Goal: Task Accomplishment & Management: Manage account settings

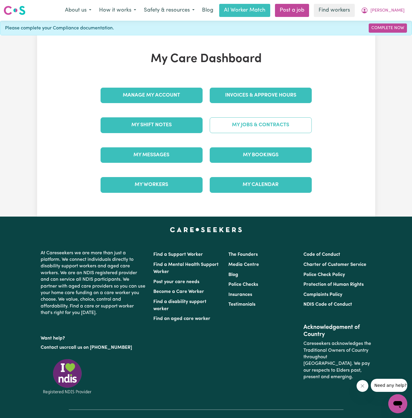
click at [269, 124] on link "My Jobs & Contracts" at bounding box center [261, 124] width 102 height 15
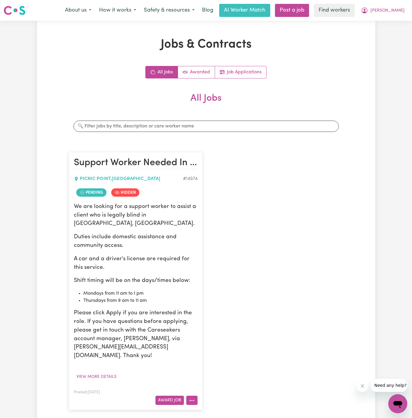
click at [193, 395] on button "More options" at bounding box center [191, 399] width 11 height 9
click at [211, 321] on link "View/Edit Contract" at bounding box center [216, 327] width 58 height 12
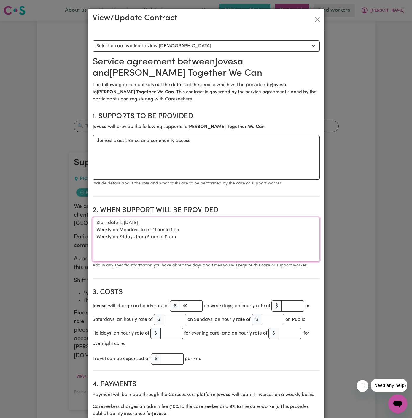
click at [196, 247] on textarea "Start date is [DATE] Weekly on Mondays from 11 am to 1 pm Weekly on Fridays fro…" at bounding box center [206, 239] width 227 height 45
drag, startPoint x: 192, startPoint y: 235, endPoint x: 96, endPoint y: 221, distance: 96.9
click at [96, 221] on textarea "Start date is [DATE] Weekly on Mondays from 11 am to 1 pm Weekly on Fridays fro…" at bounding box center [206, 239] width 227 height 45
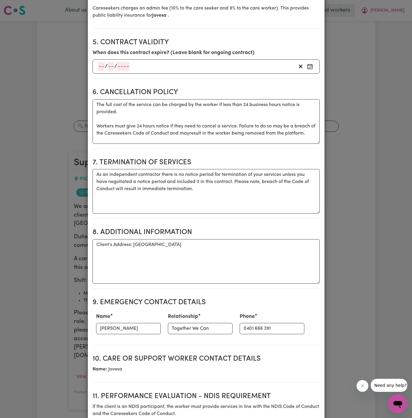
scroll to position [411, 0]
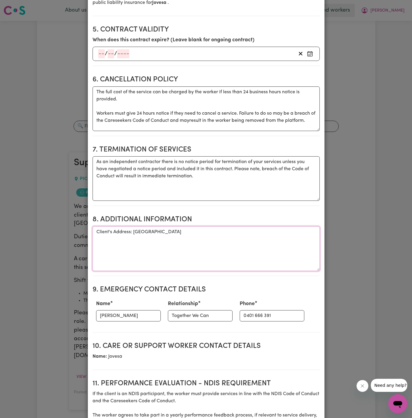
drag, startPoint x: 134, startPoint y: 229, endPoint x: 250, endPoint y: 236, distance: 116.6
click at [250, 236] on textarea "Client's Address: [GEOGRAPHIC_DATA]" at bounding box center [206, 248] width 227 height 45
click at [203, 236] on textarea "Client's Address: [GEOGRAPHIC_DATA]" at bounding box center [206, 248] width 227 height 45
drag, startPoint x: 185, startPoint y: 229, endPoint x: 133, endPoint y: 228, distance: 52.2
click at [133, 228] on textarea "Client's Address: [GEOGRAPHIC_DATA]" at bounding box center [206, 248] width 227 height 45
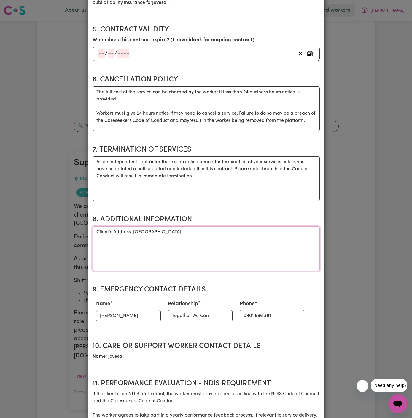
paste textarea "[STREET_ADDRESS],"
drag, startPoint x: 264, startPoint y: 231, endPoint x: 268, endPoint y: 231, distance: 4.2
click at [264, 231] on textarea "Client's Address: [STREET_ADDRESS]" at bounding box center [206, 248] width 227 height 45
drag, startPoint x: 134, startPoint y: 230, endPoint x: 292, endPoint y: 227, distance: 158.5
click at [292, 227] on textarea "Client's Address: [STREET_ADDRESS]" at bounding box center [206, 248] width 227 height 45
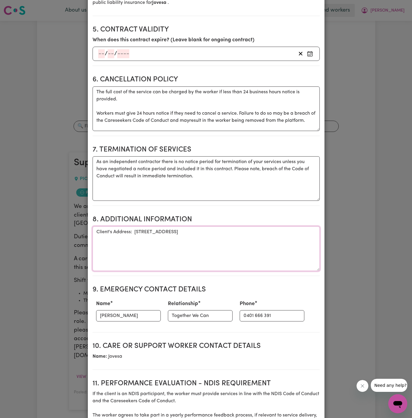
scroll to position [600, 0]
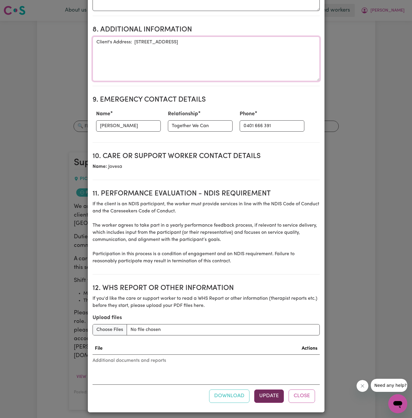
type textarea "Client's Address: [STREET_ADDRESS]"
click at [273, 392] on button "Update" at bounding box center [269, 395] width 30 height 13
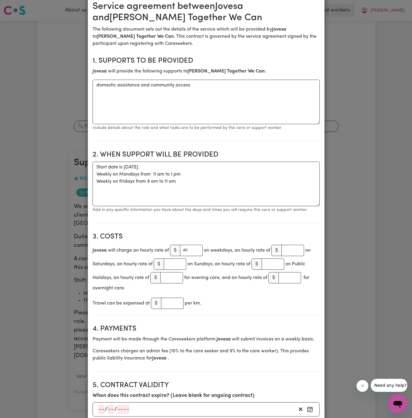
scroll to position [0, 0]
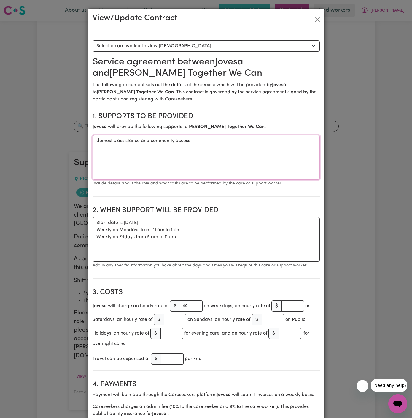
click at [138, 140] on textarea "domestic assistance and community access" at bounding box center [206, 157] width 227 height 45
click at [318, 18] on button "Close" at bounding box center [317, 19] width 9 height 9
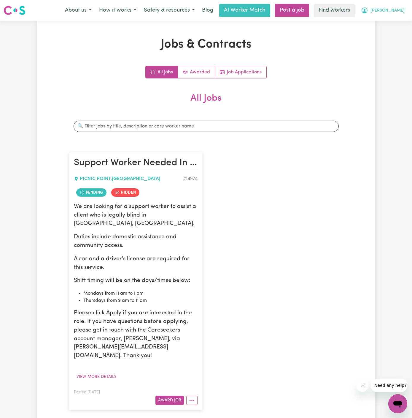
click at [403, 8] on span "[PERSON_NAME]" at bounding box center [388, 10] width 34 height 7
click at [387, 32] on link "Logout" at bounding box center [384, 33] width 47 height 11
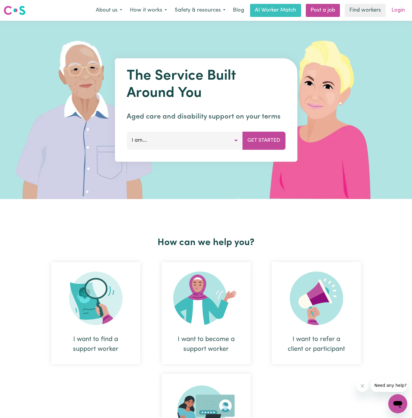
click at [397, 11] on link "Login" at bounding box center [398, 10] width 20 height 13
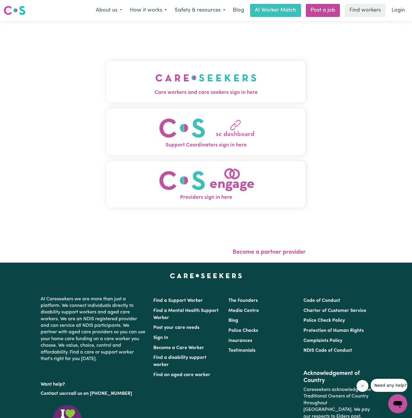
click at [207, 77] on img "Care workers and care seekers sign in here" at bounding box center [205, 78] width 101 height 22
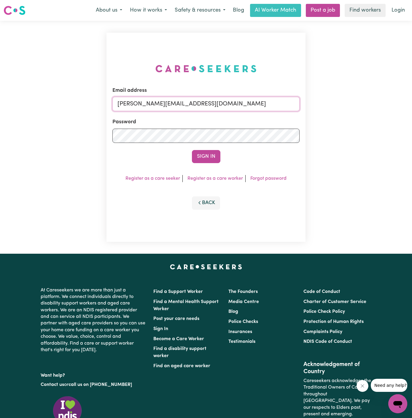
click at [248, 109] on input "[PERSON_NAME][EMAIL_ADDRESS][DOMAIN_NAME]" at bounding box center [205, 104] width 187 height 14
drag, startPoint x: 147, startPoint y: 106, endPoint x: 458, endPoint y: 119, distance: 311.6
click at [412, 119] on html "Menu About us How it works Safety & resources Blog AI Worker Match Post a job F…" at bounding box center [206, 254] width 412 height 509
type input "[EMAIL_ADDRESS][DOMAIN_NAME]"
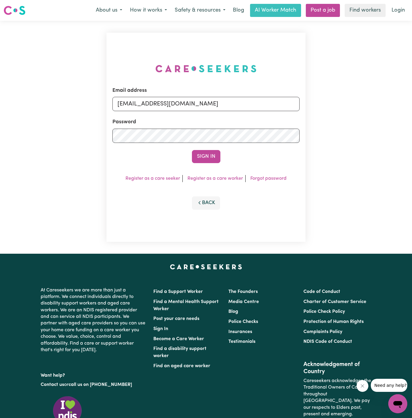
scroll to position [0, 0]
drag, startPoint x: 147, startPoint y: 103, endPoint x: 297, endPoint y: 103, distance: 149.6
click at [297, 103] on input "[EMAIL_ADDRESS][DOMAIN_NAME]" at bounding box center [205, 104] width 187 height 14
